Goal: Task Accomplishment & Management: Use online tool/utility

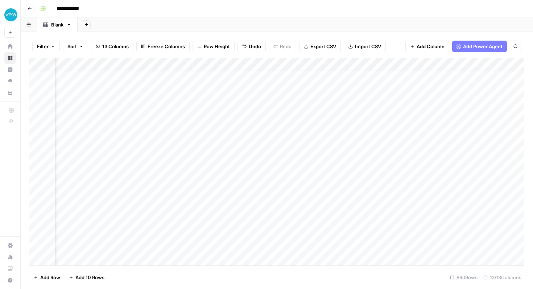
scroll to position [9, 248]
click at [198, 115] on div "Add Column" at bounding box center [276, 161] width 495 height 207
click at [195, 100] on div "Add Column" at bounding box center [276, 161] width 495 height 207
click at [194, 122] on div "Add Column" at bounding box center [276, 161] width 495 height 207
click at [194, 100] on div "Add Column" at bounding box center [276, 161] width 495 height 207
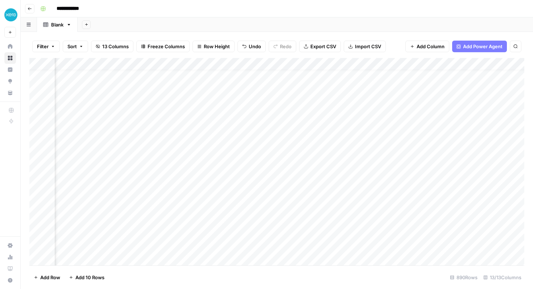
click at [194, 114] on div "Add Column" at bounding box center [276, 161] width 495 height 207
drag, startPoint x: 399, startPoint y: 78, endPoint x: 394, endPoint y: 110, distance: 32.3
click at [394, 110] on div "Add Column" at bounding box center [276, 161] width 495 height 207
click at [434, 83] on div "Add Column" at bounding box center [276, 161] width 495 height 207
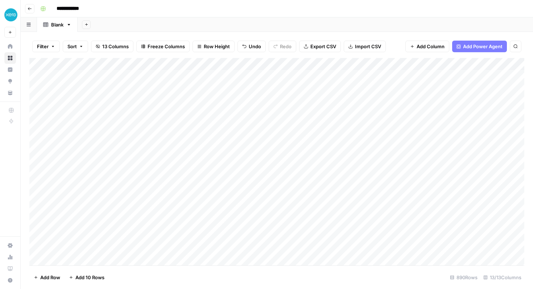
click at [434, 78] on div "Add Column" at bounding box center [276, 161] width 495 height 207
click at [422, 102] on div "Add Column" at bounding box center [276, 161] width 495 height 207
click at [421, 77] on div "Add Column" at bounding box center [276, 161] width 495 height 207
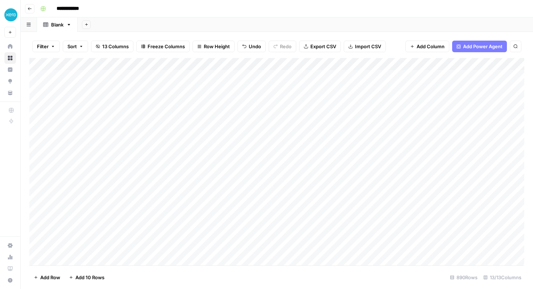
click at [421, 77] on div "Add Column" at bounding box center [276, 161] width 495 height 207
click at [415, 92] on div "Add Column" at bounding box center [276, 161] width 495 height 207
click at [353, 76] on div "Add Column" at bounding box center [276, 161] width 495 height 207
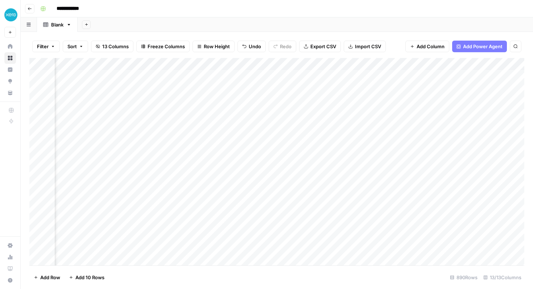
click at [369, 113] on div "Add Column" at bounding box center [276, 161] width 495 height 207
click at [81, 62] on div "Add Column" at bounding box center [276, 161] width 495 height 207
click at [95, 61] on div at bounding box center [61, 65] width 105 height 15
click at [119, 81] on div "Add Column" at bounding box center [276, 161] width 495 height 207
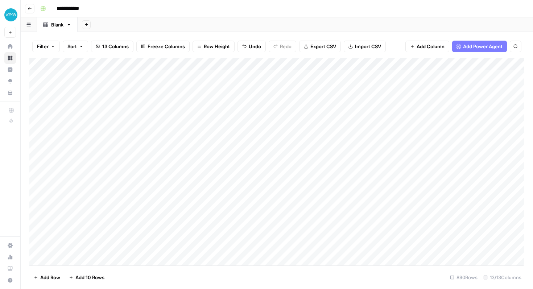
click at [309, 14] on div "**********" at bounding box center [281, 9] width 489 height 12
